Goal: Navigation & Orientation: Find specific page/section

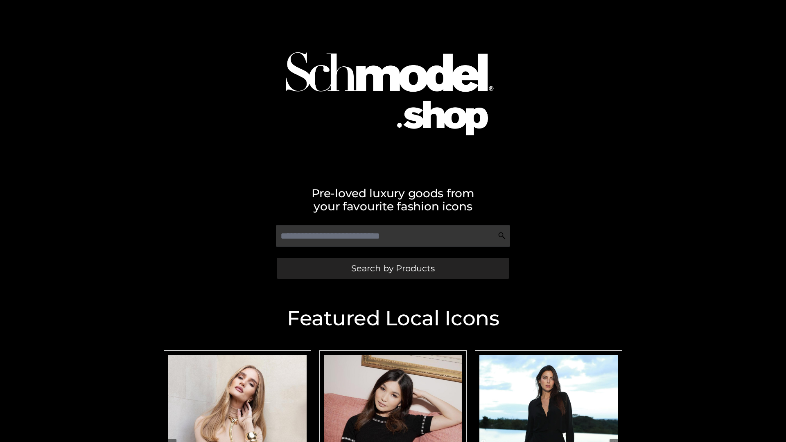
click at [393, 268] on span "Search by Products" at bounding box center [393, 268] width 84 height 9
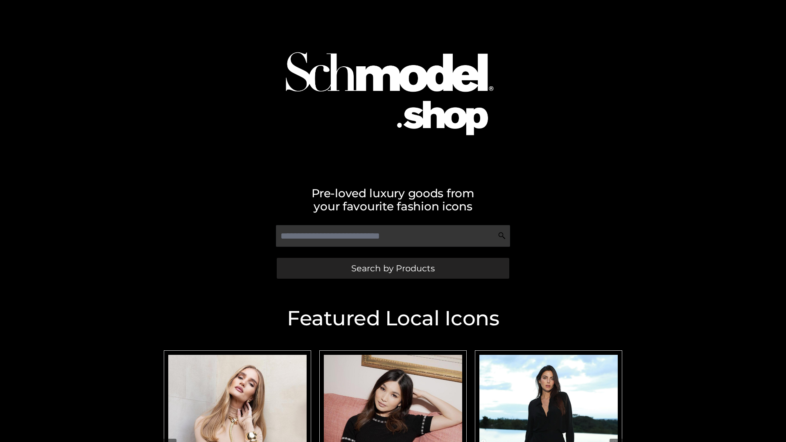
click at [393, 268] on span "Search by Products" at bounding box center [393, 268] width 84 height 9
